Goal: Task Accomplishment & Management: Use online tool/utility

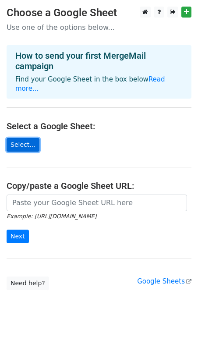
click at [28, 138] on link "Select..." at bounding box center [23, 145] width 33 height 14
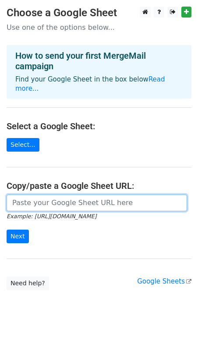
click at [43, 194] on input "url" at bounding box center [97, 202] width 180 height 17
paste input "[URL][DOMAIN_NAME]"
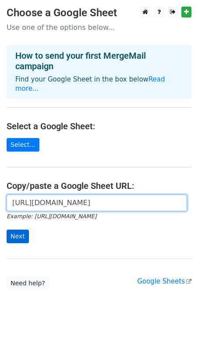
type input "[URL][DOMAIN_NAME]"
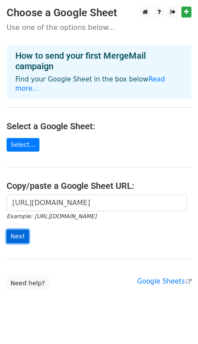
click at [23, 229] on input "Next" at bounding box center [18, 236] width 22 height 14
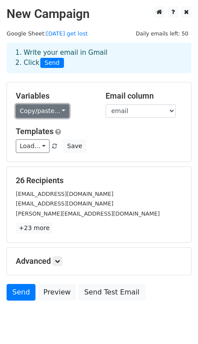
click at [61, 113] on link "Copy/paste..." at bounding box center [42, 111] width 53 height 14
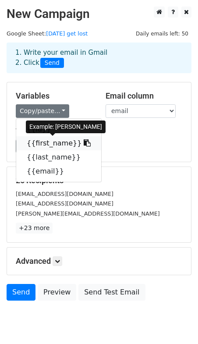
click at [70, 142] on link "{{first_name}}" at bounding box center [58, 143] width 85 height 14
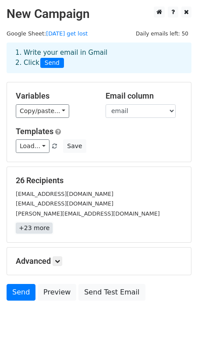
click at [39, 229] on link "+23 more" at bounding box center [34, 227] width 37 height 11
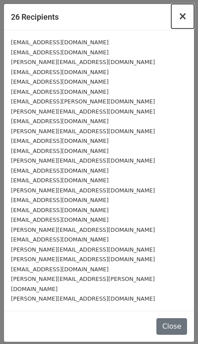
click at [185, 19] on span "×" at bounding box center [182, 16] width 9 height 12
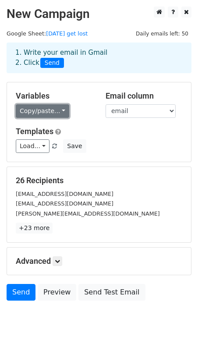
click at [47, 115] on link "Copy/paste..." at bounding box center [42, 111] width 53 height 14
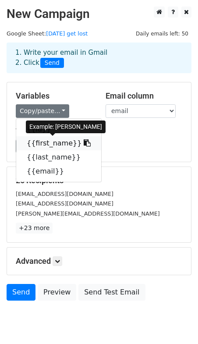
click at [70, 141] on link "{{first_name}}" at bounding box center [58, 143] width 85 height 14
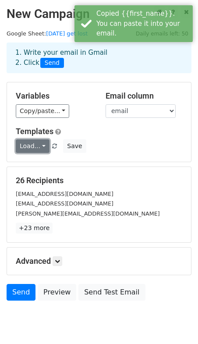
click at [44, 147] on link "Load..." at bounding box center [33, 146] width 34 height 14
click at [98, 128] on h5 "Templates" at bounding box center [99, 132] width 166 height 10
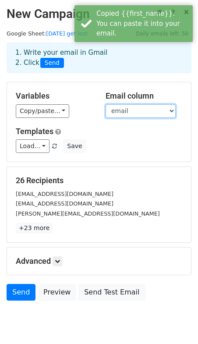
click at [154, 107] on select "id first_name last_name email" at bounding box center [141, 111] width 70 height 14
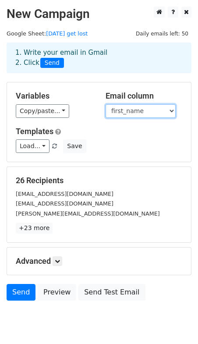
click at [106, 104] on select "id first_name last_name email" at bounding box center [141, 111] width 70 height 14
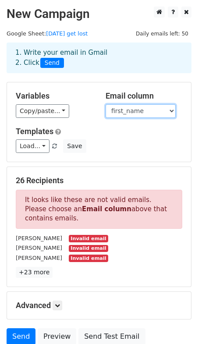
click at [139, 111] on select "id first_name last_name email" at bounding box center [141, 111] width 70 height 14
select select "email"
click at [106, 104] on select "id first_name last_name email" at bounding box center [141, 111] width 70 height 14
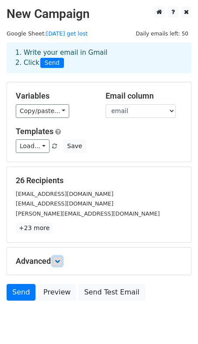
click at [59, 258] on icon at bounding box center [57, 260] width 5 height 5
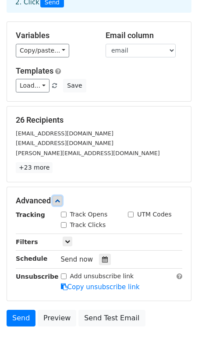
scroll to position [45, 0]
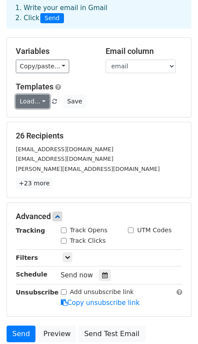
click at [38, 107] on link "Load..." at bounding box center [33, 102] width 34 height 14
click at [85, 79] on div "Variables Copy/paste... {{id}} {{first_name}} {{last_name}} {{email}} Email col…" at bounding box center [99, 77] width 184 height 79
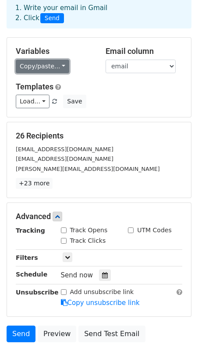
click at [57, 70] on link "Copy/paste..." at bounding box center [42, 67] width 53 height 14
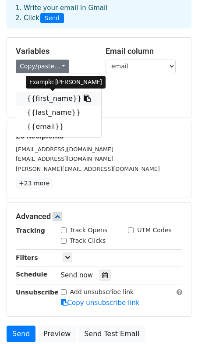
click at [84, 98] on icon at bounding box center [87, 98] width 7 height 7
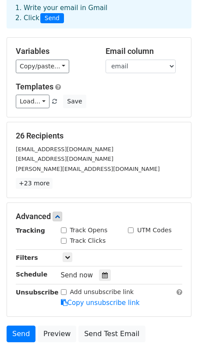
click at [65, 229] on input "Track Opens" at bounding box center [64, 230] width 6 height 6
checkbox input "true"
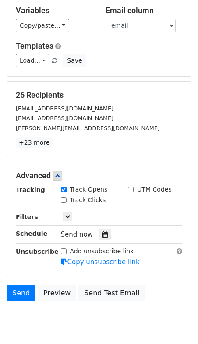
scroll to position [86, 0]
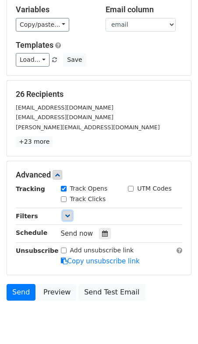
click at [69, 215] on icon at bounding box center [67, 215] width 5 height 5
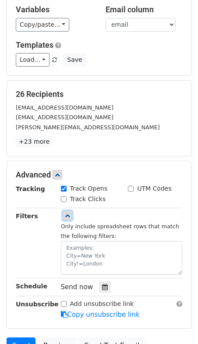
click at [69, 215] on icon at bounding box center [67, 215] width 5 height 5
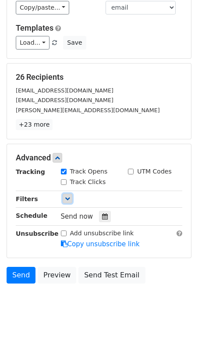
scroll to position [114, 0]
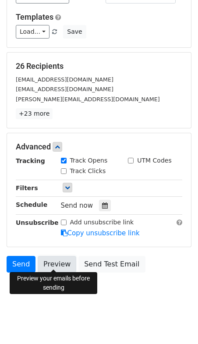
click at [54, 263] on link "Preview" at bounding box center [57, 264] width 39 height 17
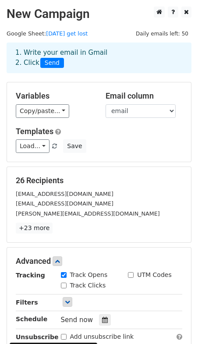
scroll to position [1, 0]
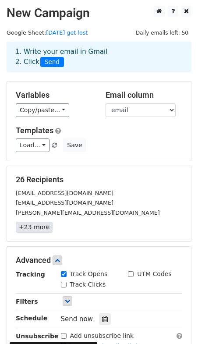
click at [42, 223] on link "+23 more" at bounding box center [34, 227] width 37 height 11
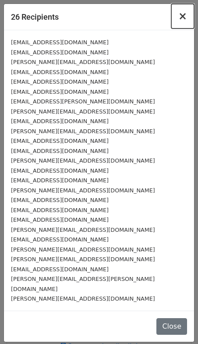
click at [183, 18] on span "×" at bounding box center [182, 16] width 9 height 12
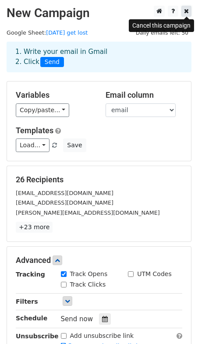
click at [187, 11] on icon at bounding box center [186, 11] width 5 height 6
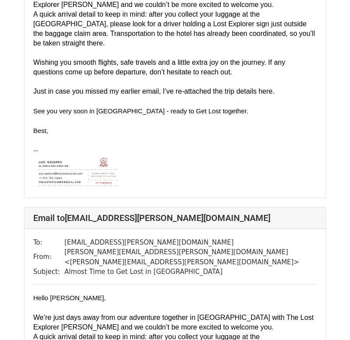
scroll to position [1526, 0]
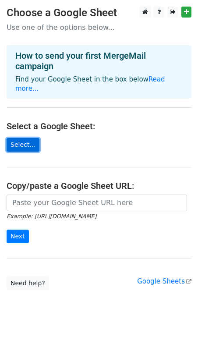
click at [18, 138] on link "Select..." at bounding box center [23, 145] width 33 height 14
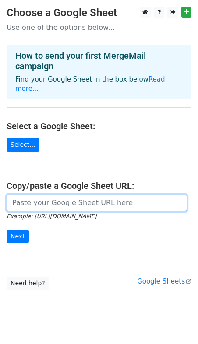
click at [59, 194] on input "url" at bounding box center [97, 202] width 180 height 17
paste input "https://docs.google.com/spreadsheets/d/1RiDHtqwyi5-sq7xw7z_1HlmE8Mif9TC-3qcgDmn…"
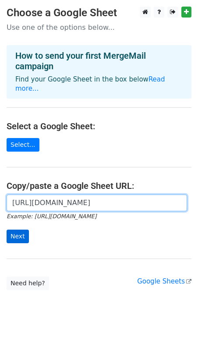
type input "https://docs.google.com/spreadsheets/d/1RiDHtqwyi5-sq7xw7z_1HlmE8Mif9TC-3qcgDmn…"
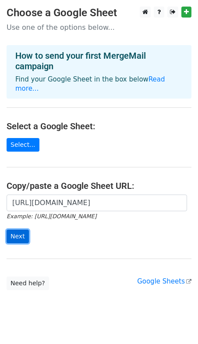
click at [21, 229] on input "Next" at bounding box center [18, 236] width 22 height 14
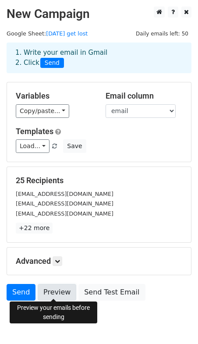
click at [60, 286] on link "Preview" at bounding box center [57, 292] width 39 height 17
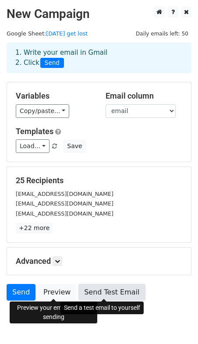
click at [95, 287] on link "Send Test Email" at bounding box center [111, 292] width 67 height 17
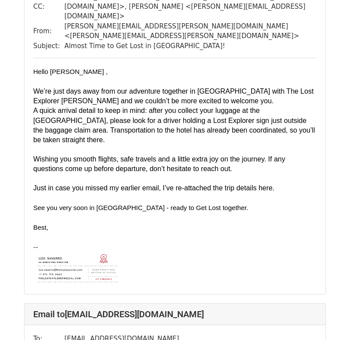
scroll to position [4342, 0]
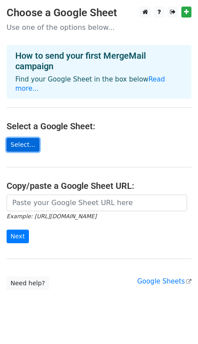
click at [28, 138] on link "Select..." at bounding box center [23, 145] width 33 height 14
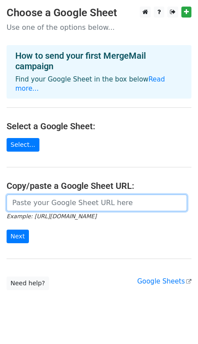
click at [44, 194] on input "url" at bounding box center [97, 202] width 180 height 17
type input "https://docs.google.com/spreadsheets/d/1RiDHtqwyi5-sq7xw7z_1HlmE8Mif9TC-3qcgDmn…"
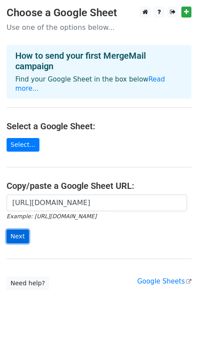
click at [12, 229] on input "Next" at bounding box center [18, 236] width 22 height 14
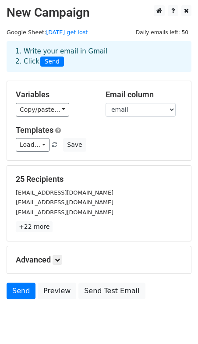
scroll to position [1, 0]
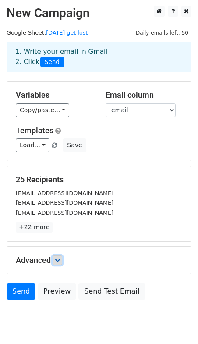
click at [56, 258] on icon at bounding box center [57, 259] width 5 height 5
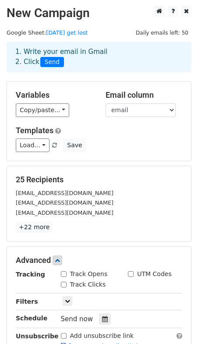
click at [81, 275] on label "Track Opens" at bounding box center [89, 273] width 38 height 9
click at [67, 275] on input "Track Opens" at bounding box center [64, 274] width 6 height 6
checkbox input "true"
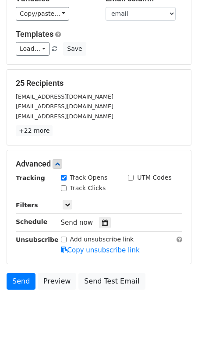
scroll to position [104, 0]
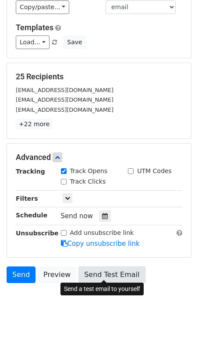
click at [112, 274] on link "Send Test Email" at bounding box center [111, 274] width 67 height 17
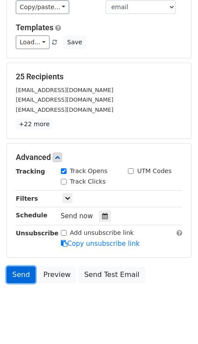
click at [27, 272] on link "Send" at bounding box center [21, 274] width 29 height 17
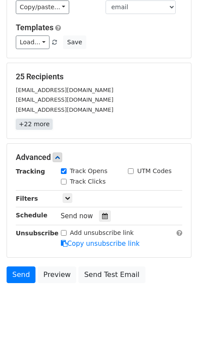
click at [36, 124] on link "+22 more" at bounding box center [34, 124] width 37 height 11
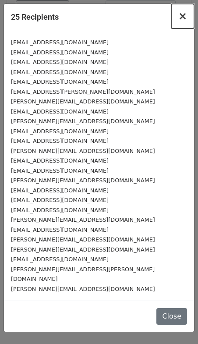
click at [185, 16] on span "×" at bounding box center [182, 16] width 9 height 12
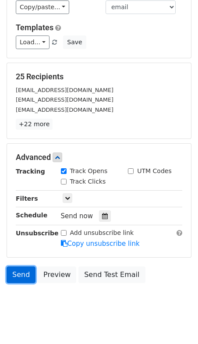
click at [18, 272] on link "Send" at bounding box center [21, 274] width 29 height 17
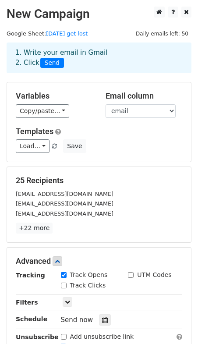
scroll to position [114, 0]
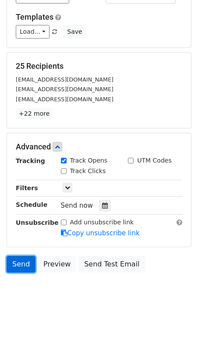
click at [21, 266] on link "Send" at bounding box center [21, 264] width 29 height 17
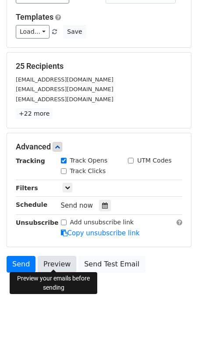
click at [56, 260] on link "Preview" at bounding box center [57, 264] width 39 height 17
click at [54, 259] on link "Preview" at bounding box center [57, 264] width 39 height 17
click at [60, 265] on link "Preview" at bounding box center [57, 264] width 39 height 17
click at [63, 263] on link "Preview" at bounding box center [57, 264] width 39 height 17
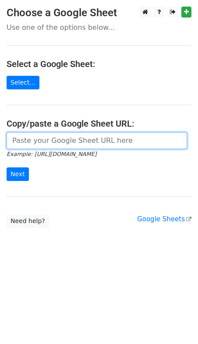
click at [39, 143] on input "url" at bounding box center [97, 140] width 180 height 17
type input "[URL][DOMAIN_NAME]"
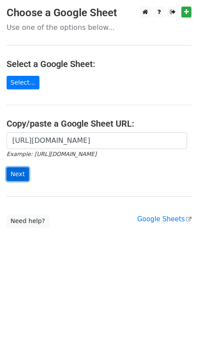
click at [14, 172] on input "Next" at bounding box center [18, 174] width 22 height 14
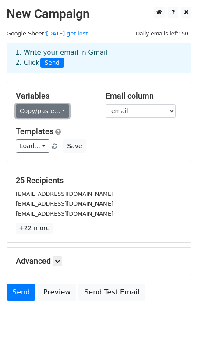
click at [42, 109] on link "Copy/paste..." at bounding box center [42, 111] width 53 height 14
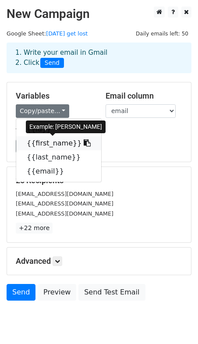
click at [46, 144] on link "{{first_name}}" at bounding box center [58, 143] width 85 height 14
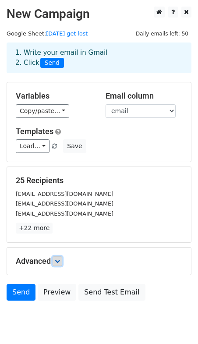
click at [55, 256] on link at bounding box center [58, 261] width 10 height 10
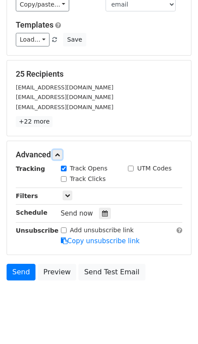
scroll to position [108, 0]
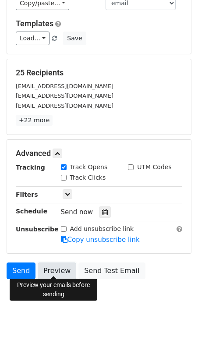
click at [50, 269] on link "Preview" at bounding box center [57, 270] width 39 height 17
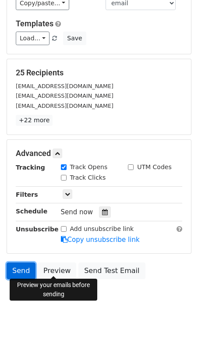
click at [23, 266] on link "Send" at bounding box center [21, 270] width 29 height 17
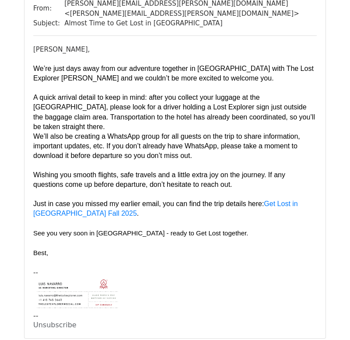
scroll to position [120, 0]
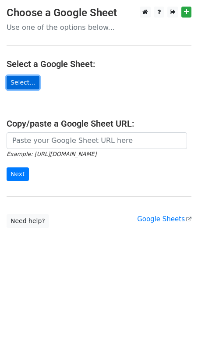
click at [32, 86] on link "Select..." at bounding box center [23, 83] width 33 height 14
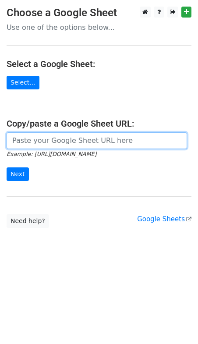
click at [45, 135] on input "url" at bounding box center [97, 140] width 180 height 17
type input "https://docs.google.com/spreadsheets/d/1RiDHtqwyi5-sq7xw7z_1HlmE8Mif9TC-3qcgDmn…"
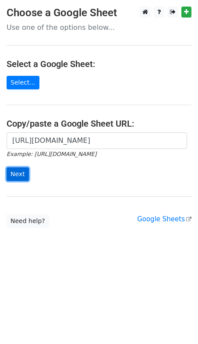
click at [13, 176] on input "Next" at bounding box center [18, 174] width 22 height 14
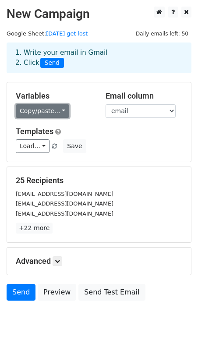
click at [49, 112] on link "Copy/paste..." at bounding box center [42, 111] width 53 height 14
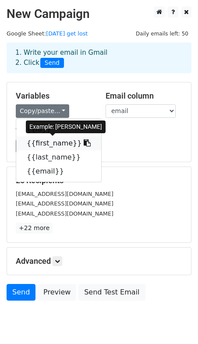
click at [80, 141] on link "{{first_name}}" at bounding box center [58, 143] width 85 height 14
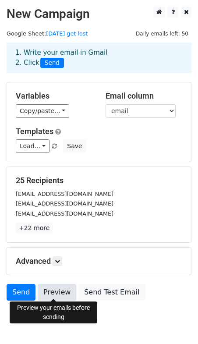
click at [52, 289] on link "Preview" at bounding box center [57, 292] width 39 height 17
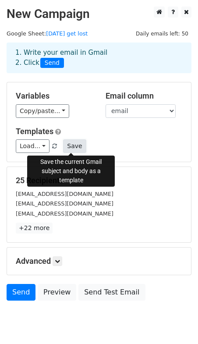
click at [71, 145] on button "Save" at bounding box center [74, 146] width 23 height 14
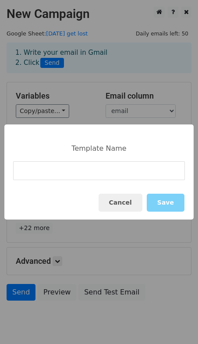
click at [75, 175] on input at bounding box center [99, 170] width 172 height 19
type input "Get Lost in [GEOGRAPHIC_DATA]"
click at [128, 180] on div "Template Name Get Lost in [GEOGRAPHIC_DATA] Cancel Save" at bounding box center [98, 171] width 189 height 95
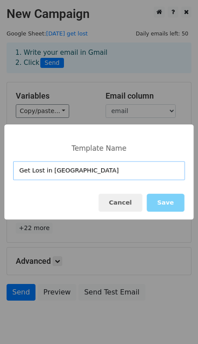
drag, startPoint x: 124, startPoint y: 166, endPoint x: 8, endPoint y: 161, distance: 116.2
click at [8, 161] on div "Get Lost in [GEOGRAPHIC_DATA]" at bounding box center [98, 170] width 189 height 19
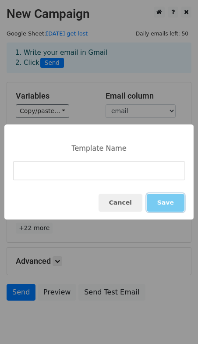
click at [174, 204] on button "Save" at bounding box center [166, 203] width 38 height 18
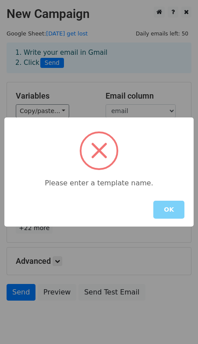
click at [174, 204] on button "OK" at bounding box center [168, 210] width 31 height 18
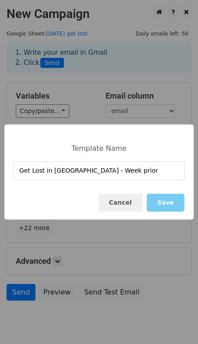
type input "Get Lost in [GEOGRAPHIC_DATA] - Week prior"
click at [172, 202] on button "Save" at bounding box center [166, 203] width 38 height 18
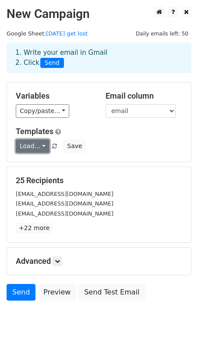
click at [40, 141] on link "Load..." at bounding box center [33, 146] width 34 height 14
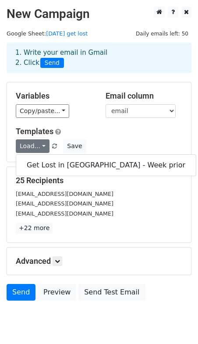
click at [113, 139] on div "Load... Get Lost in Oaxaca - Week prior Save" at bounding box center [99, 146] width 180 height 14
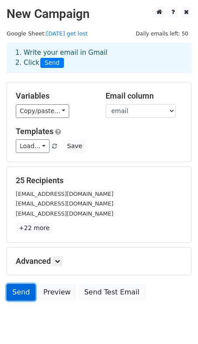
click at [21, 288] on link "Send" at bounding box center [21, 292] width 29 height 17
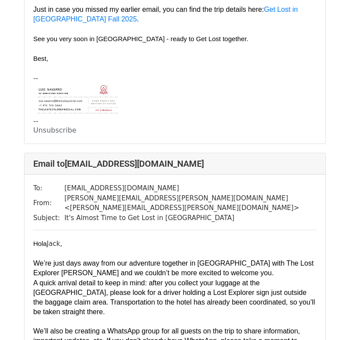
scroll to position [687, 0]
